Goal: Task Accomplishment & Management: Use online tool/utility

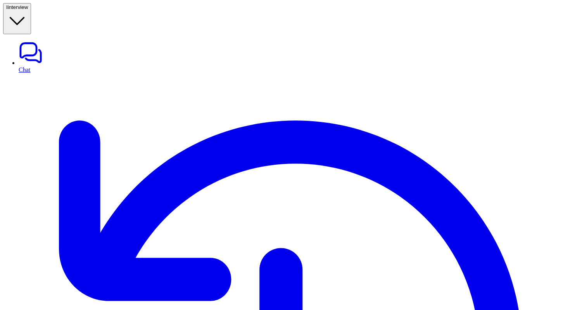
click at [28, 10] on icon "button" at bounding box center [17, 21] width 22 height 22
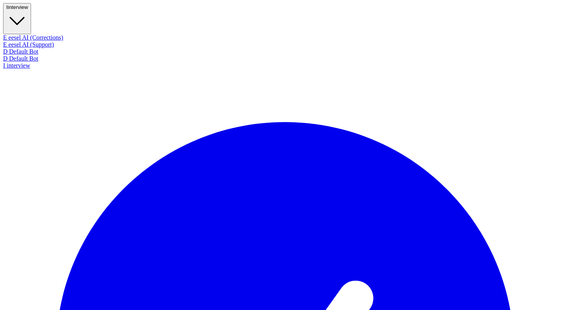
click at [54, 34] on div "E eesel AI (Corrections)" at bounding box center [285, 37] width 564 height 7
click at [31, 12] on button "I interview" at bounding box center [17, 18] width 28 height 31
click at [53, 34] on div "E eesel AI (Corrections)" at bounding box center [285, 37] width 564 height 7
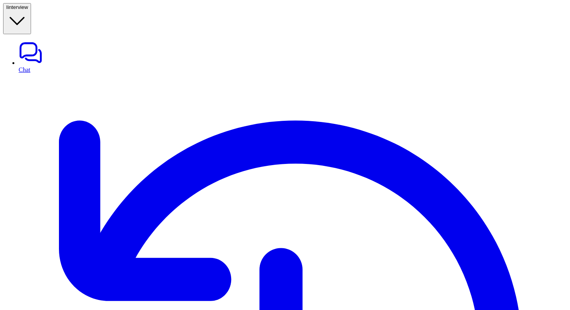
click at [28, 9] on span "interview" at bounding box center [18, 7] width 21 height 6
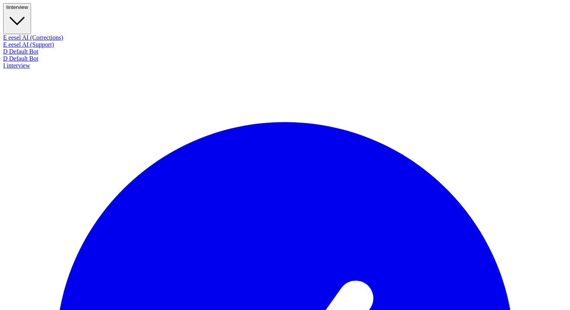
click at [49, 41] on div "E eesel AI (Support)" at bounding box center [285, 44] width 564 height 7
click at [28, 10] on span "interview" at bounding box center [18, 7] width 21 height 6
click at [42, 42] on div "E eesel AI (Support)" at bounding box center [285, 44] width 564 height 7
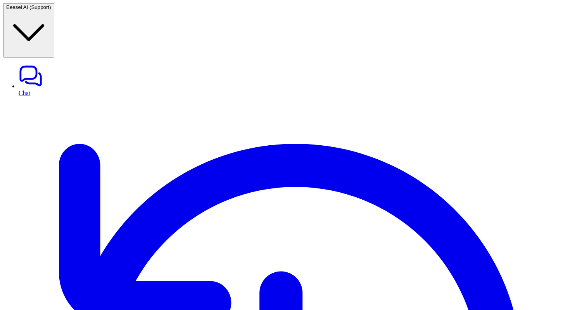
click at [51, 10] on span "eesel AI (Support)" at bounding box center [31, 7] width 42 height 6
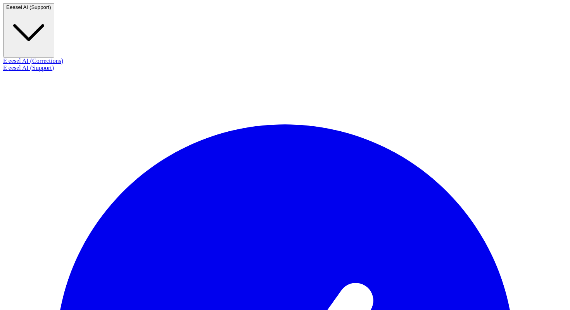
click at [48, 57] on div "E eesel AI (Corrections)" at bounding box center [285, 60] width 564 height 7
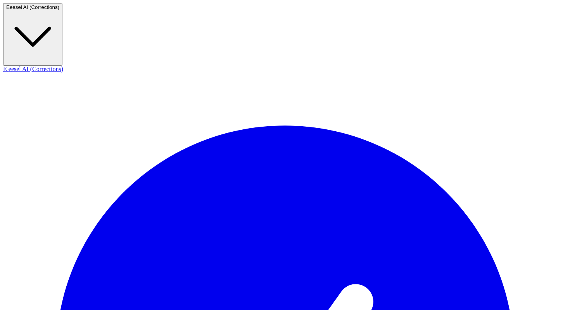
click at [54, 15] on button "E eesel AI (Corrections)" at bounding box center [32, 34] width 59 height 62
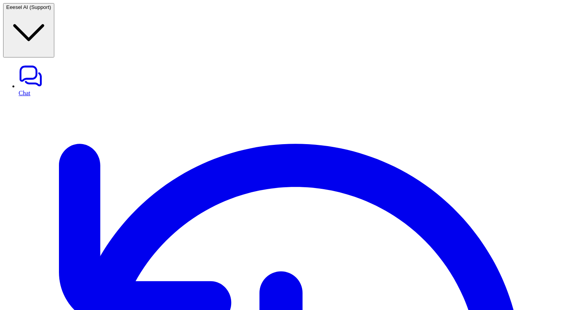
type textarea "**********"
click at [47, 9] on span "eesel AI (Support)" at bounding box center [31, 7] width 42 height 6
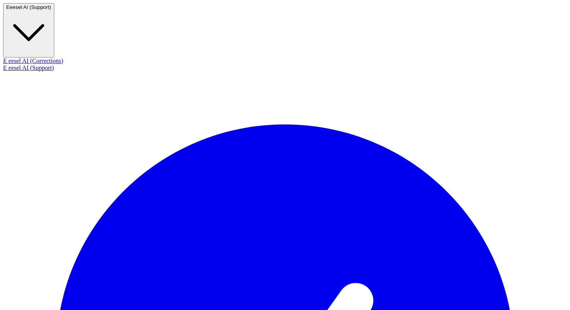
click at [48, 57] on div "E eesel AI (Corrections)" at bounding box center [285, 60] width 564 height 7
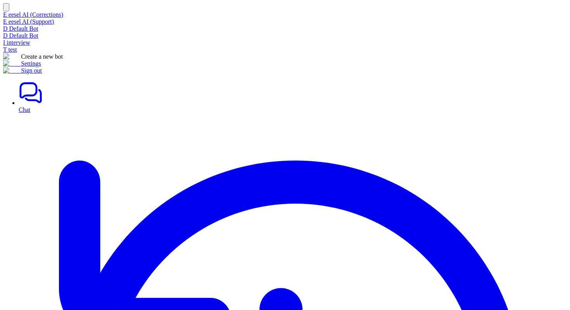
click at [9, 9] on button "button" at bounding box center [6, 7] width 6 height 8
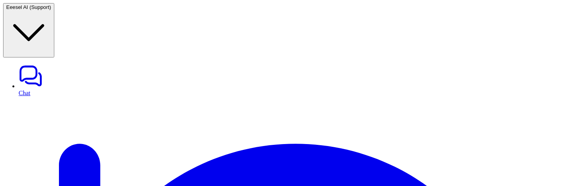
click at [51, 8] on span "eesel AI (Support)" at bounding box center [31, 7] width 42 height 6
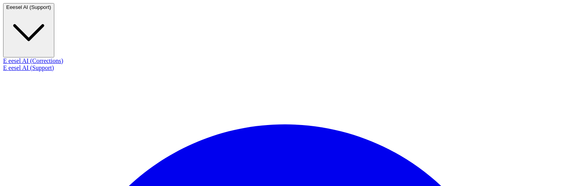
click at [63, 57] on div "E eesel AI (Corrections)" at bounding box center [285, 60] width 564 height 7
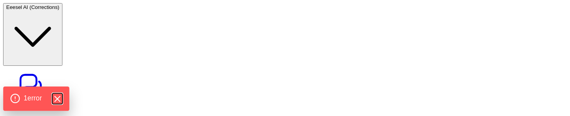
click at [59, 100] on icon "Hide Errors" at bounding box center [57, 98] width 10 height 10
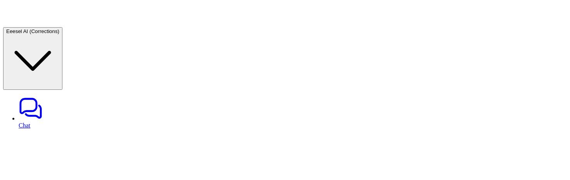
scroll to position [75, 0]
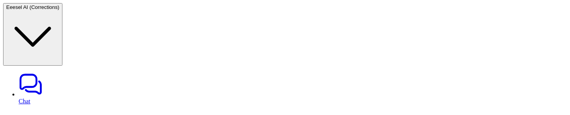
scroll to position [175, 0]
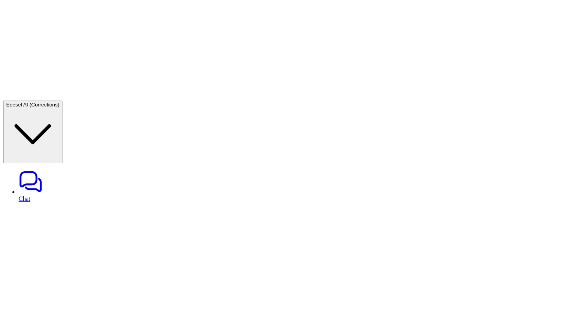
scroll to position [56, 0]
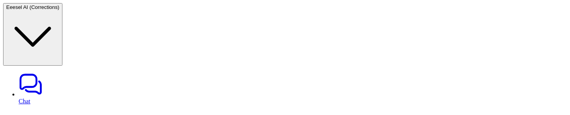
click at [62, 12] on button "E eesel AI (Corrections)" at bounding box center [32, 34] width 59 height 62
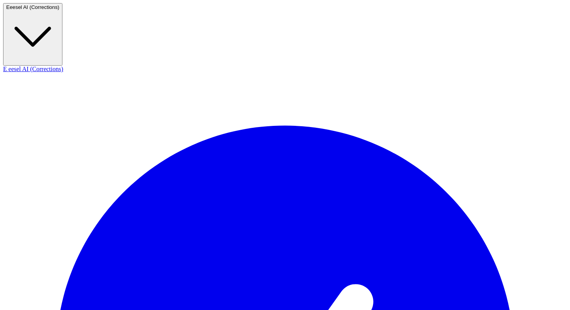
scroll to position [0, 0]
click at [52, 66] on div "E eesel AI (Corrections)" at bounding box center [285, 69] width 564 height 7
click at [59, 10] on span "eesel AI (Corrections)" at bounding box center [35, 7] width 50 height 6
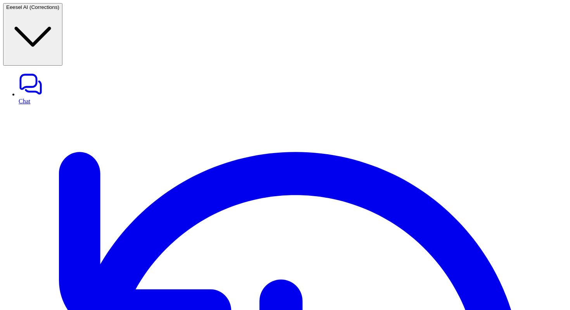
click at [59, 5] on span "eesel AI (Corrections)" at bounding box center [35, 7] width 50 height 6
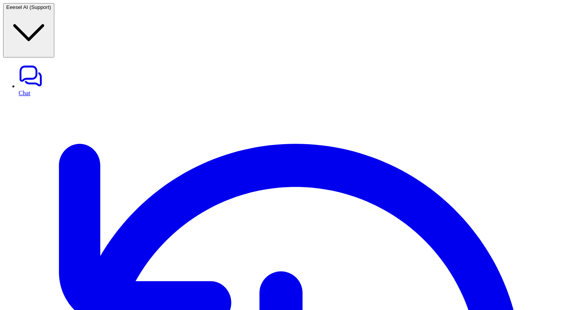
type textarea "**********"
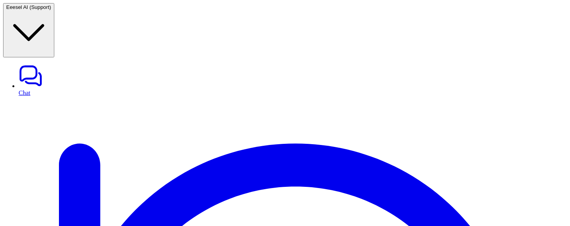
click at [50, 7] on span "eesel AI (Support)" at bounding box center [31, 7] width 42 height 6
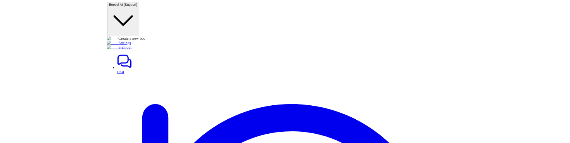
scroll to position [221, 0]
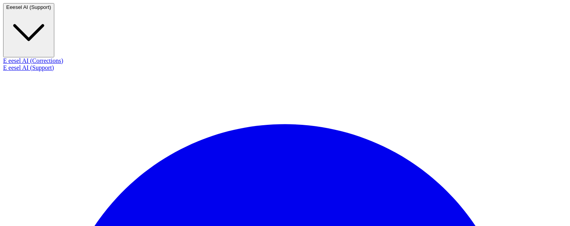
click at [51, 10] on span "eesel AI (Support)" at bounding box center [31, 7] width 42 height 6
click at [51, 57] on div "E eesel AI (Corrections)" at bounding box center [285, 60] width 564 height 7
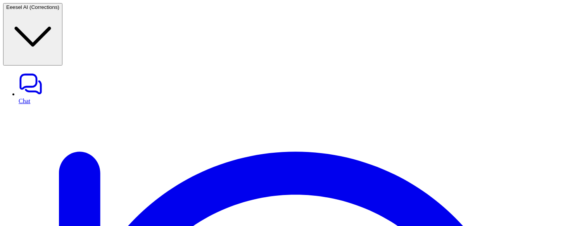
type textarea "**********"
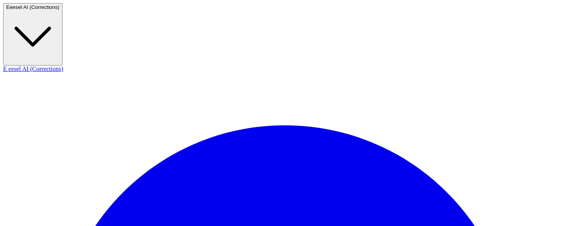
click at [59, 10] on span "eesel AI (Corrections)" at bounding box center [35, 7] width 50 height 6
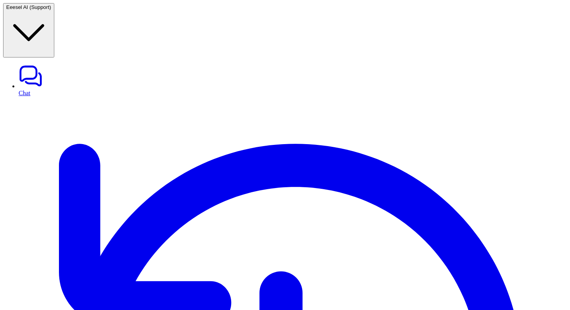
click at [51, 10] on span "eesel AI (Support)" at bounding box center [31, 7] width 42 height 6
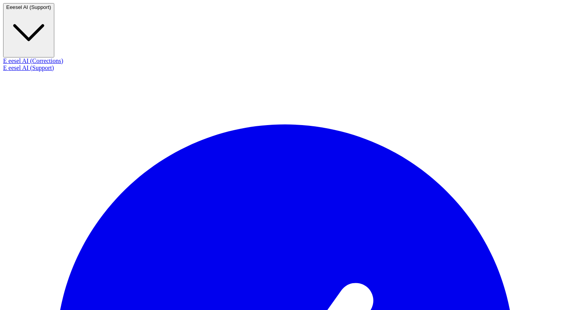
click at [64, 64] on div "E eesel AI (Support)" at bounding box center [285, 67] width 564 height 7
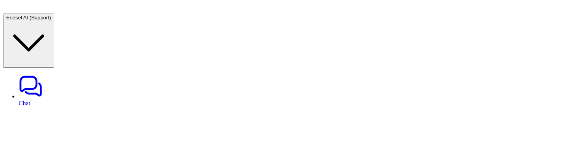
scroll to position [82, 0]
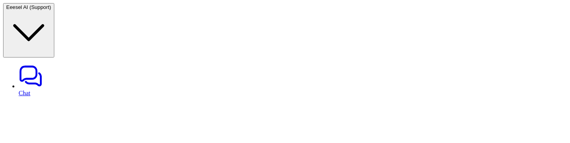
drag, startPoint x: 431, startPoint y: 142, endPoint x: 423, endPoint y: 159, distance: 19.3
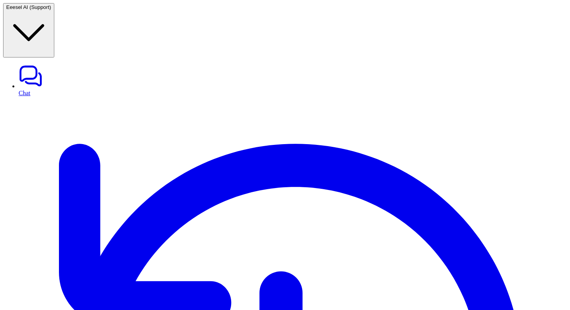
scroll to position [1893, 0]
paste textarea "**********"
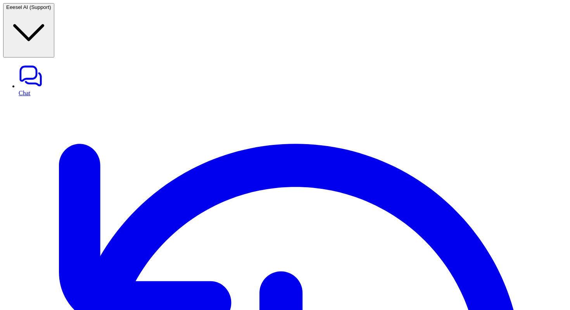
drag, startPoint x: 423, startPoint y: 164, endPoint x: 398, endPoint y: 147, distance: 30.8
drag, startPoint x: 416, startPoint y: 166, endPoint x: 402, endPoint y: 151, distance: 21.7
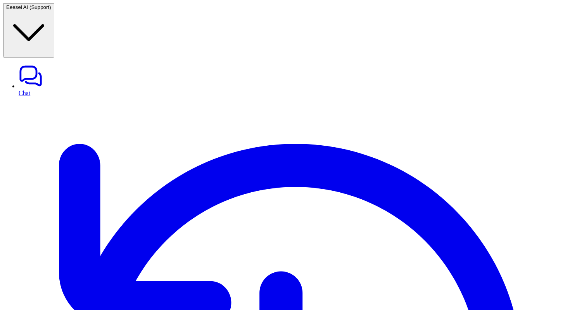
drag, startPoint x: 422, startPoint y: 165, endPoint x: 400, endPoint y: 150, distance: 26.5
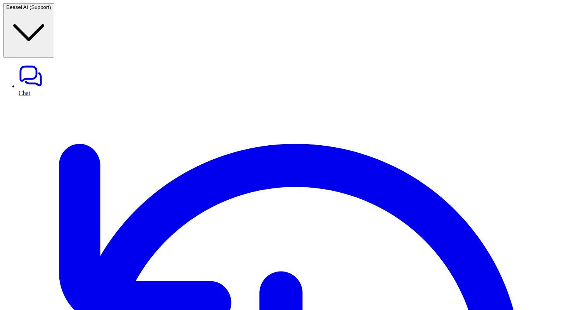
drag, startPoint x: 400, startPoint y: 150, endPoint x: 419, endPoint y: 162, distance: 21.8
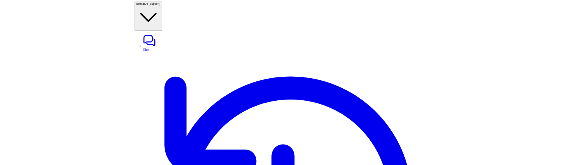
scroll to position [1930, 0]
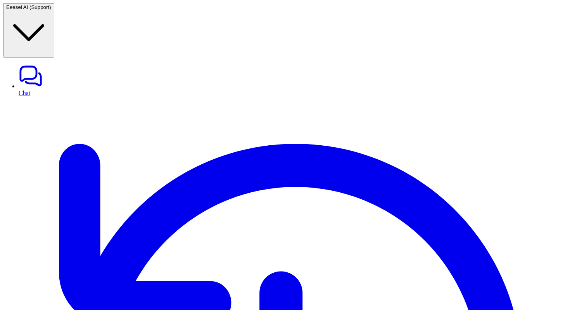
type textarea "**********"
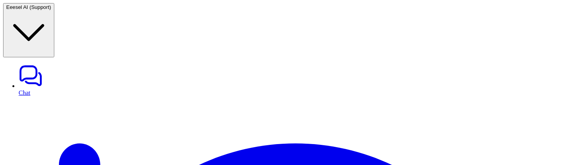
scroll to position [76, 0]
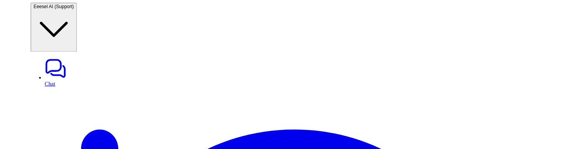
scroll to position [112, 0]
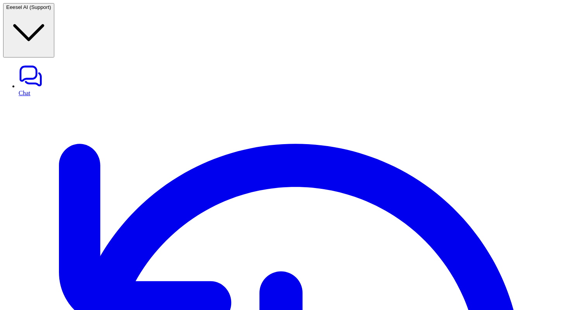
scroll to position [42, 0]
